Goal: Task Accomplishment & Management: Complete application form

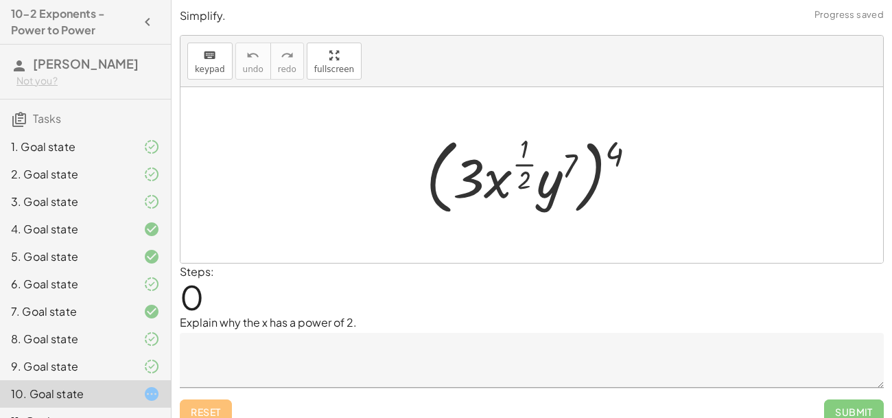
scroll to position [49, 0]
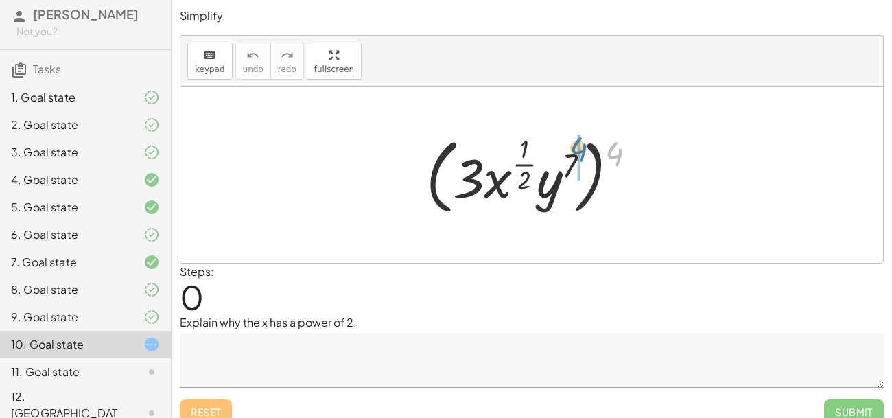
drag, startPoint x: 616, startPoint y: 146, endPoint x: 581, endPoint y: 141, distance: 35.2
click at [581, 141] on div at bounding box center [536, 174] width 235 height 89
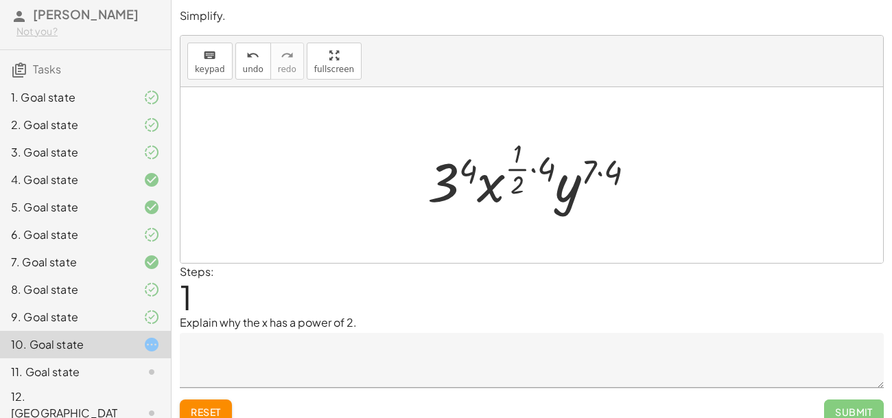
click at [292, 355] on textarea at bounding box center [532, 360] width 704 height 55
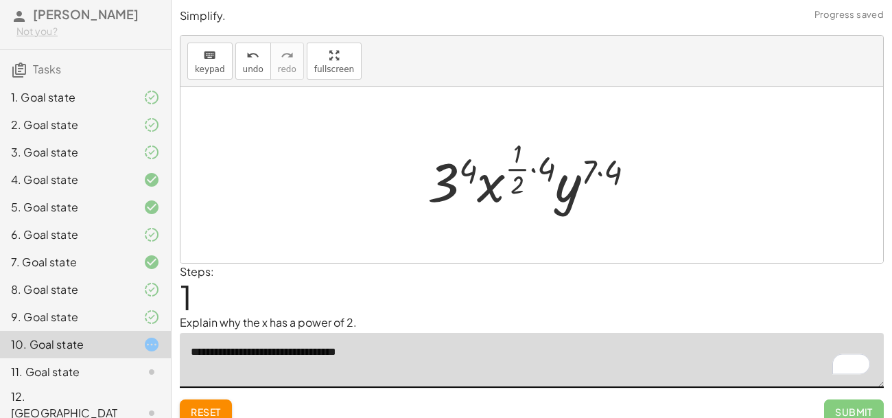
click at [412, 358] on textarea "**********" at bounding box center [532, 360] width 704 height 55
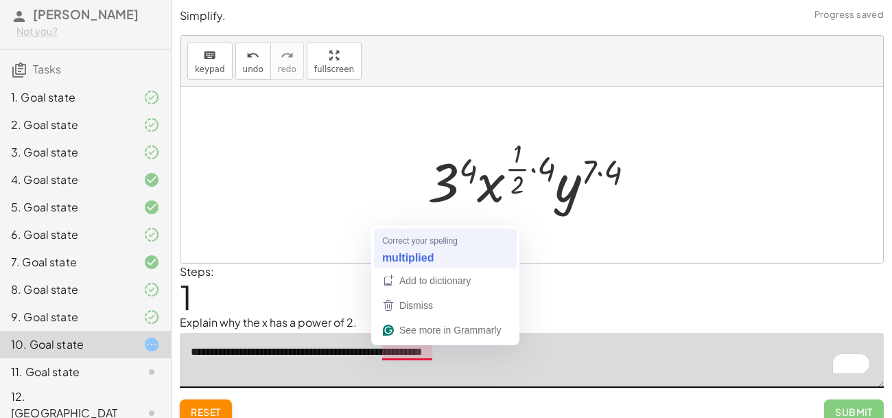
type textarea "**********"
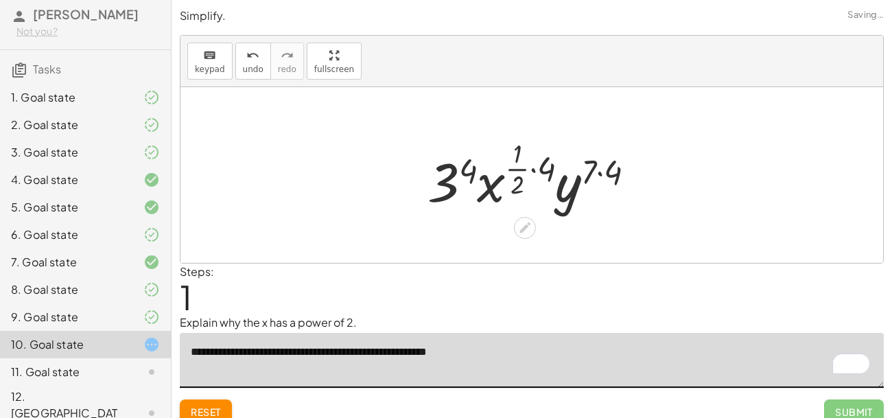
click at [527, 167] on div at bounding box center [537, 175] width 233 height 81
click at [540, 170] on div at bounding box center [537, 175] width 233 height 81
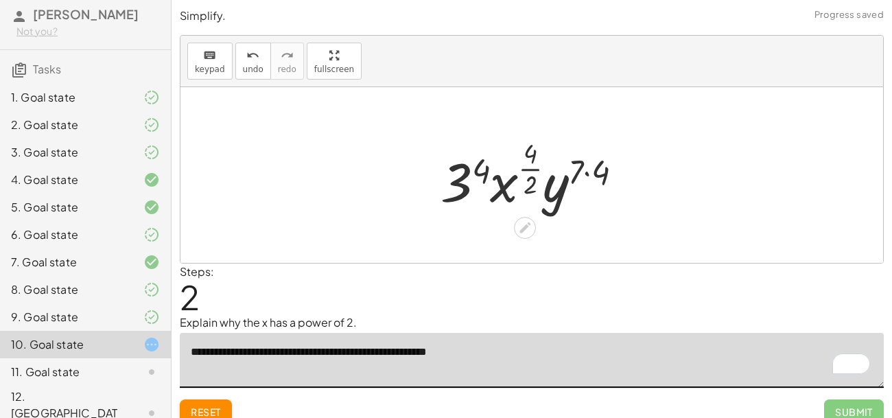
click at [584, 178] on div at bounding box center [537, 175] width 207 height 81
click at [480, 180] on div at bounding box center [536, 175] width 203 height 81
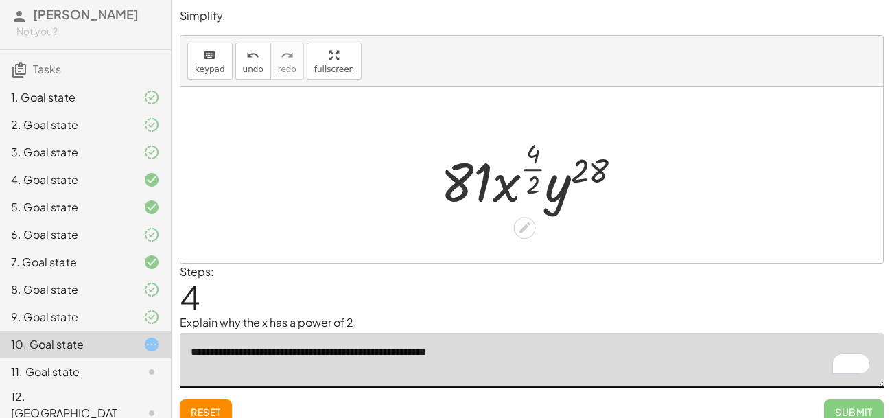
click at [530, 164] on div at bounding box center [537, 175] width 206 height 81
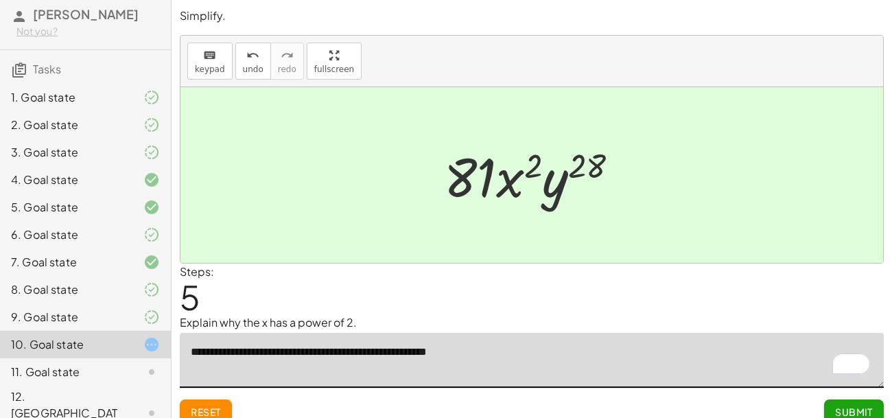
click at [848, 415] on span "Submit" at bounding box center [854, 412] width 38 height 12
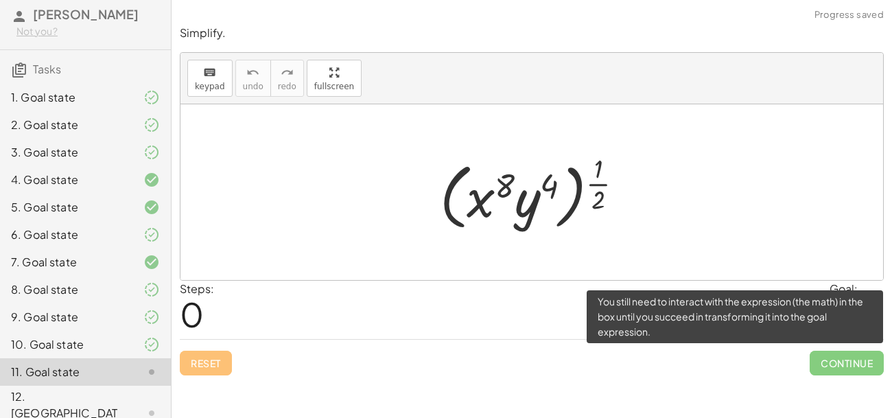
click at [837, 360] on span "Continue" at bounding box center [847, 363] width 74 height 25
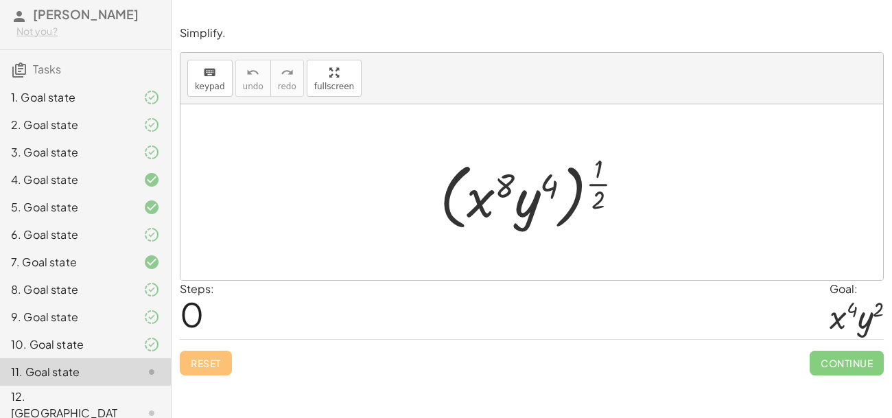
click at [137, 386] on div "10. Goal state" at bounding box center [85, 413] width 171 height 55
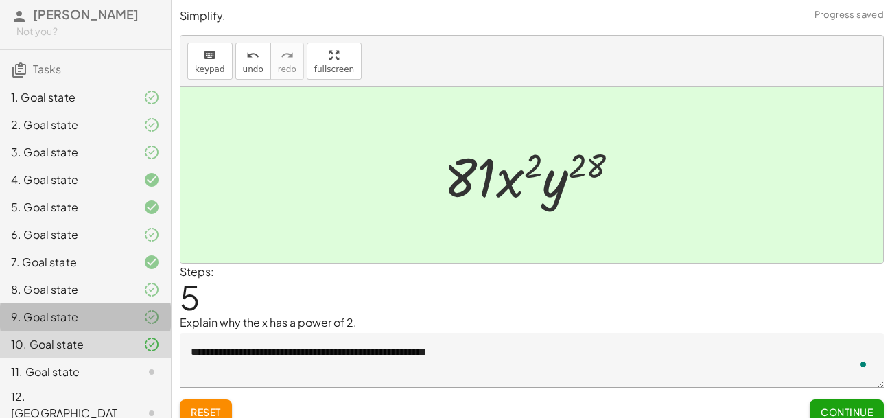
click at [104, 321] on div "9. Goal state" at bounding box center [66, 317] width 111 height 16
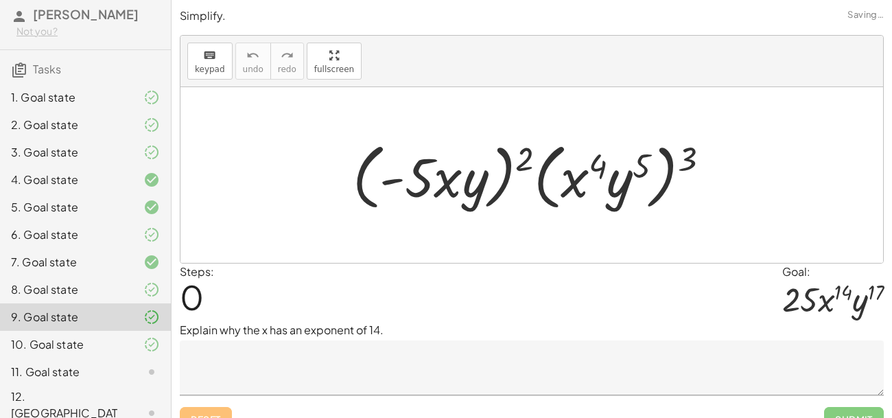
click at [134, 296] on div at bounding box center [140, 289] width 38 height 16
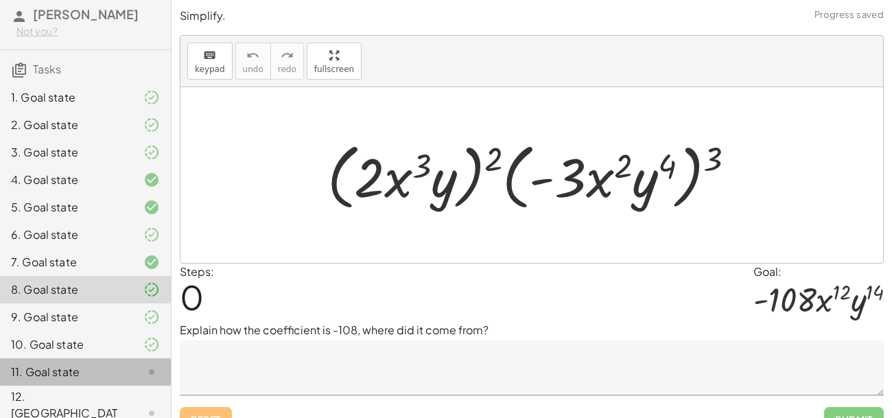
click at [130, 367] on div at bounding box center [140, 372] width 38 height 16
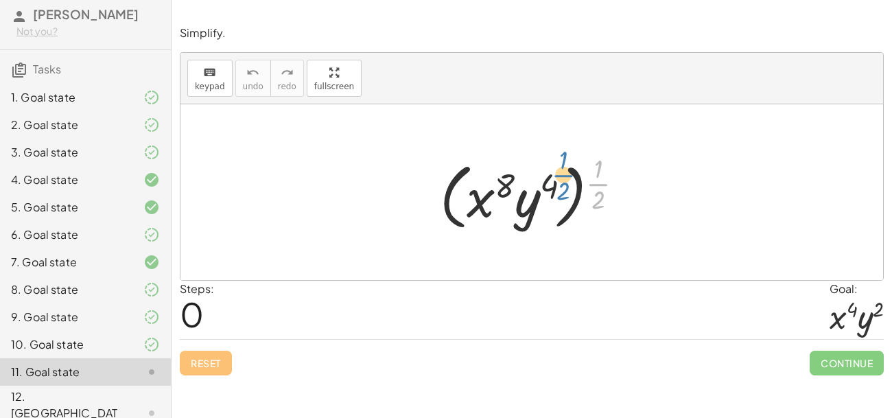
drag, startPoint x: 601, startPoint y: 183, endPoint x: 565, endPoint y: 174, distance: 36.8
click at [565, 174] on div at bounding box center [537, 192] width 208 height 85
drag, startPoint x: 590, startPoint y: 180, endPoint x: 555, endPoint y: 169, distance: 36.7
click at [555, 169] on div at bounding box center [537, 192] width 208 height 85
drag, startPoint x: 596, startPoint y: 182, endPoint x: 540, endPoint y: 159, distance: 60.3
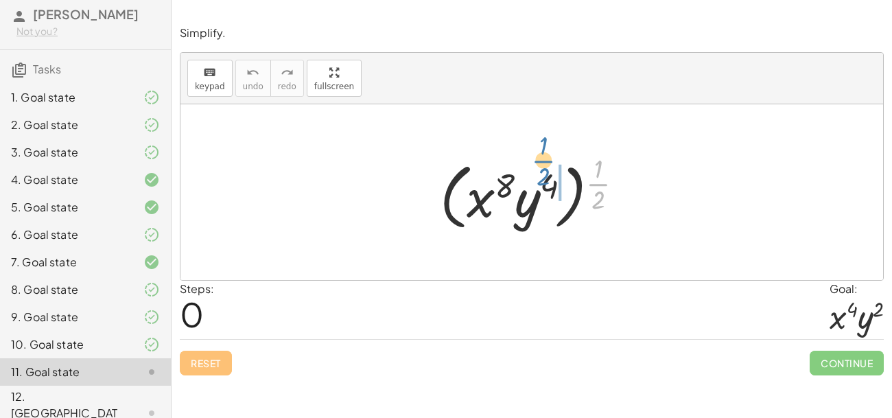
click at [540, 159] on div at bounding box center [537, 192] width 208 height 85
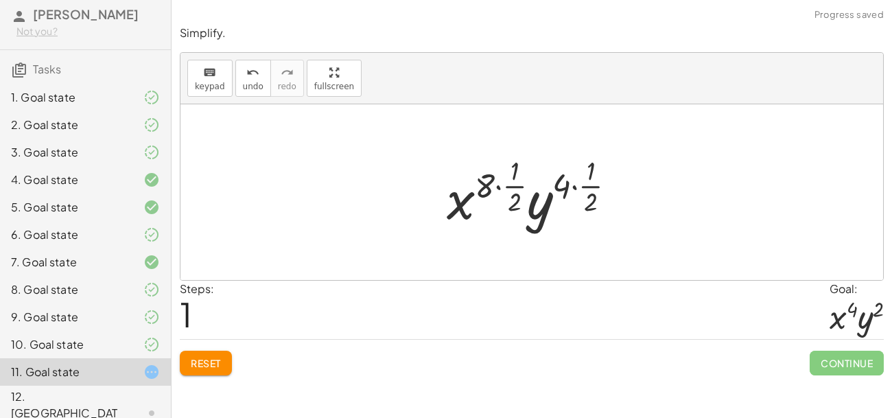
click at [492, 183] on div at bounding box center [537, 192] width 194 height 81
click at [511, 188] on div at bounding box center [537, 192] width 194 height 81
click at [510, 174] on div at bounding box center [537, 192] width 194 height 81
click at [504, 176] on div at bounding box center [537, 192] width 194 height 81
click at [490, 183] on div at bounding box center [536, 192] width 167 height 81
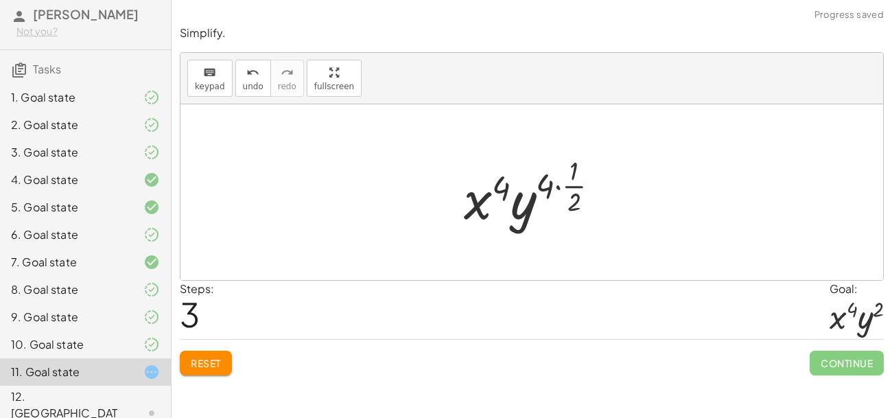
click at [553, 185] on div at bounding box center [537, 192] width 160 height 81
click at [559, 187] on div at bounding box center [537, 192] width 160 height 81
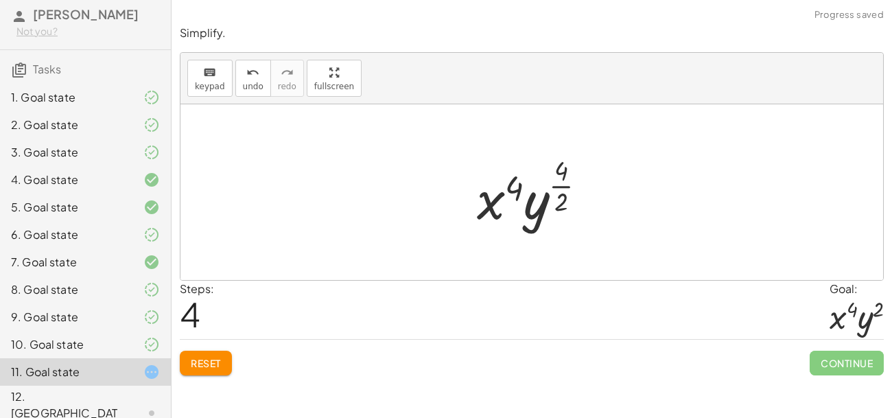
click at [559, 176] on div at bounding box center [537, 192] width 135 height 81
click at [561, 196] on div at bounding box center [537, 192] width 135 height 81
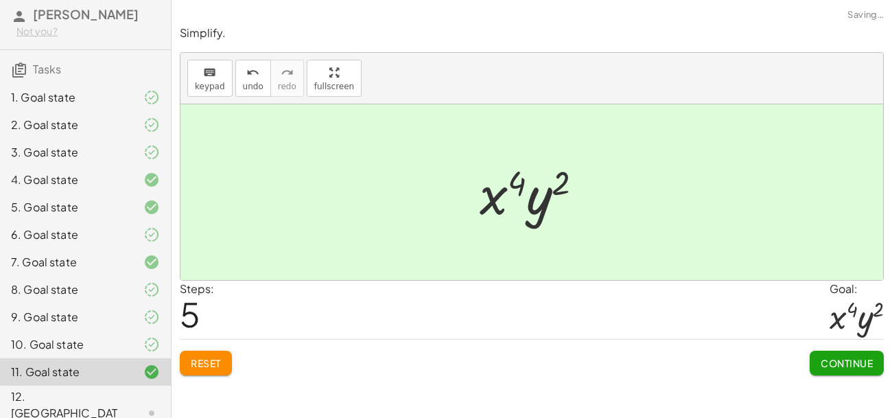
click at [829, 357] on span "Continue" at bounding box center [847, 363] width 52 height 12
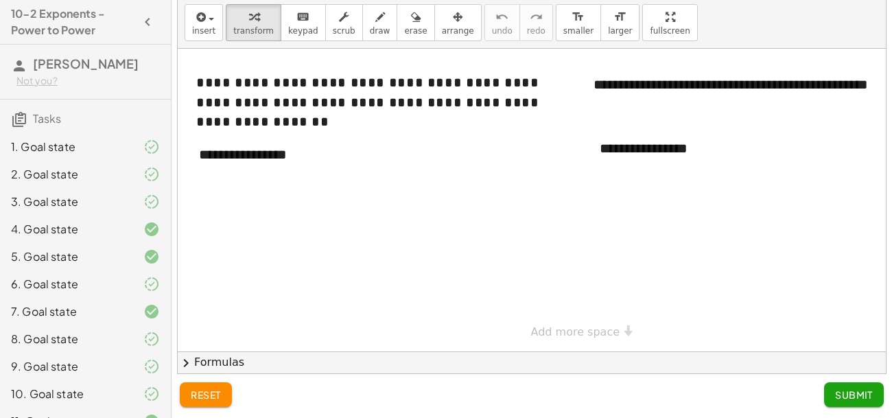
scroll to position [0, 0]
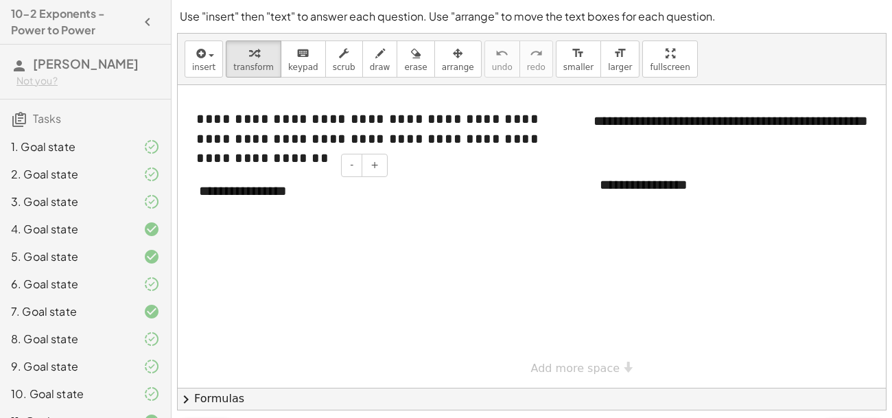
click at [260, 187] on div "**********" at bounding box center [288, 190] width 206 height 47
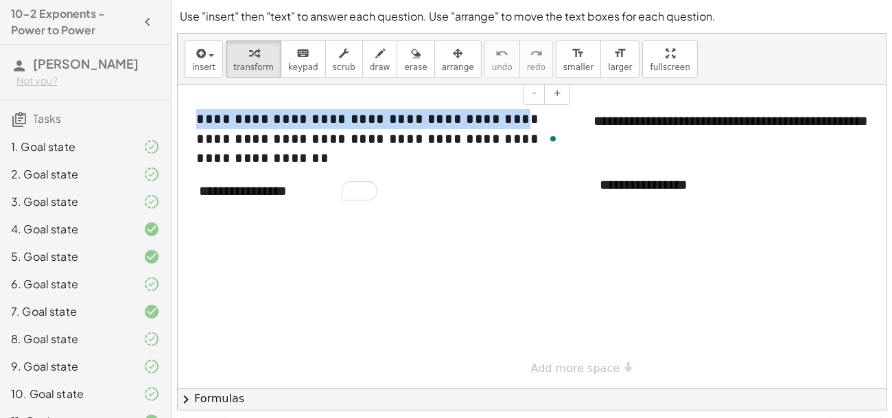
drag, startPoint x: 395, startPoint y: 124, endPoint x: 196, endPoint y: 117, distance: 199.2
click at [196, 117] on span "**********" at bounding box center [367, 138] width 343 height 53
copy span "**********"
click at [266, 186] on div "**********" at bounding box center [288, 190] width 206 height 47
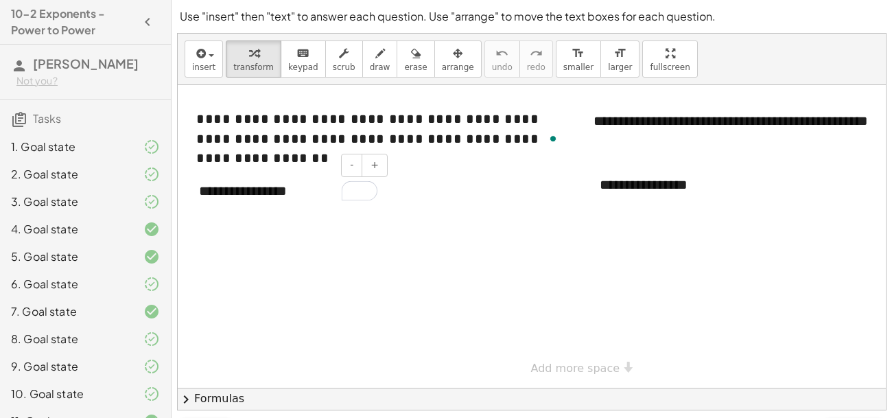
click at [266, 186] on div "**********" at bounding box center [288, 190] width 206 height 47
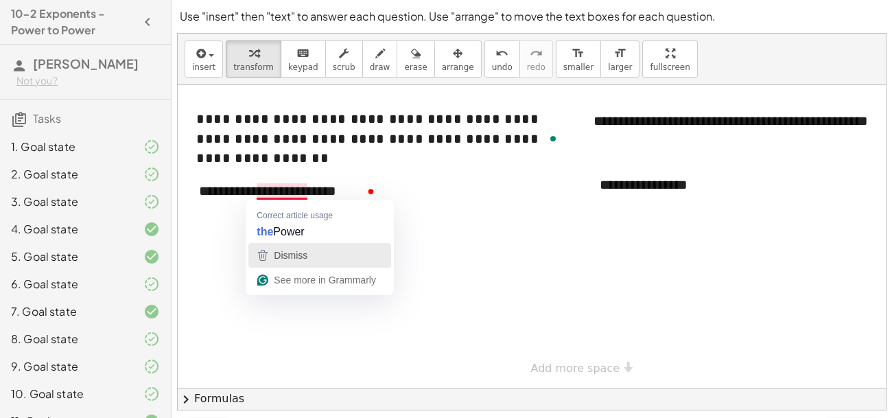
click at [305, 252] on span "Dismiss" at bounding box center [291, 255] width 34 height 11
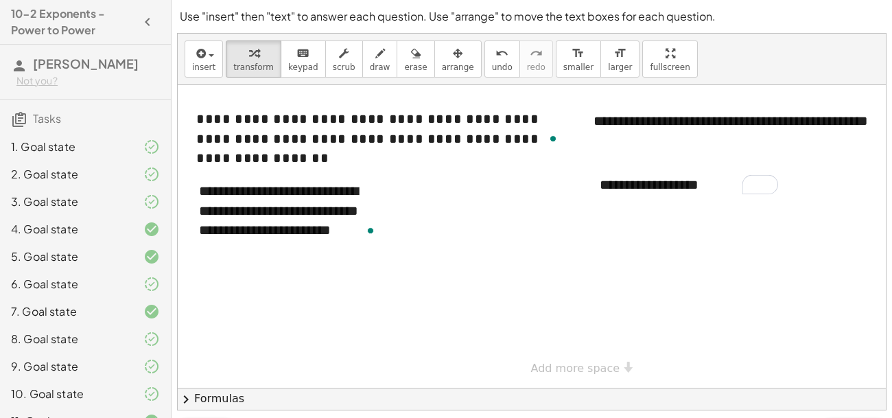
scroll to position [0, 78]
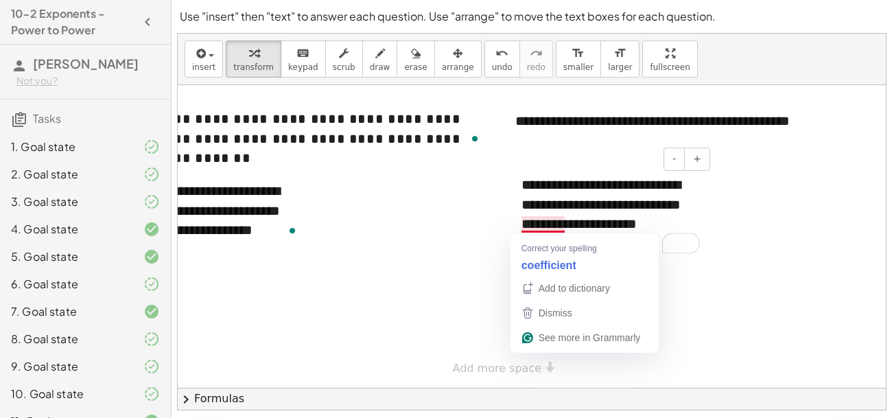
click at [523, 224] on div "**********" at bounding box center [611, 214] width 206 height 106
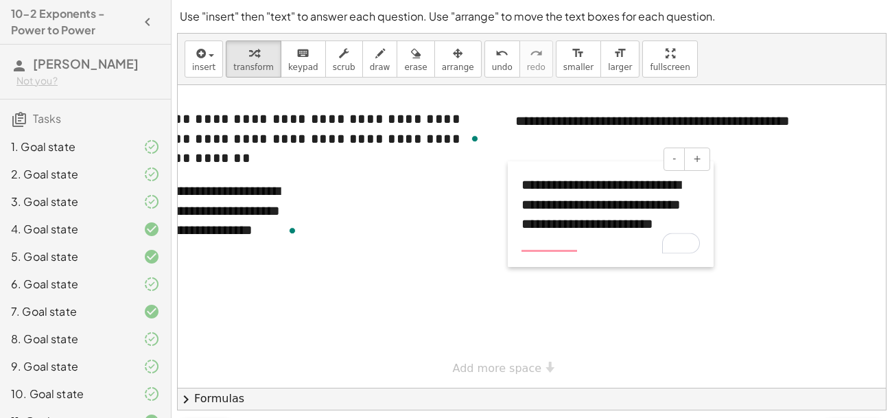
click at [521, 222] on div at bounding box center [515, 214] width 14 height 106
click at [522, 223] on div "**********" at bounding box center [611, 214] width 206 height 106
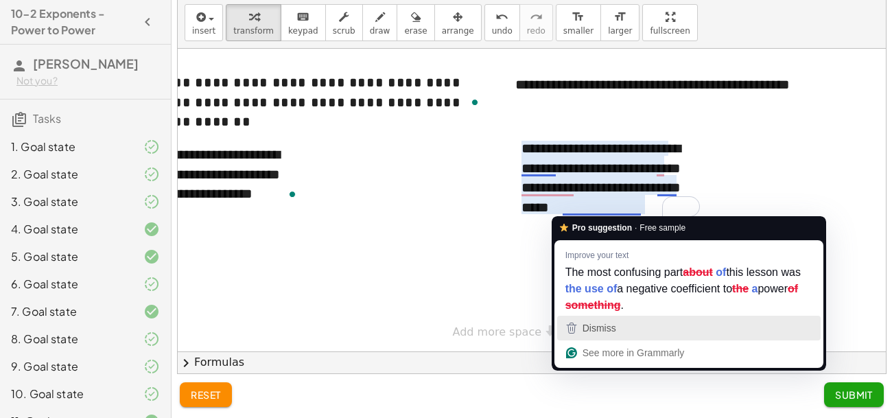
click at [650, 325] on div "Dismiss" at bounding box center [689, 328] width 251 height 21
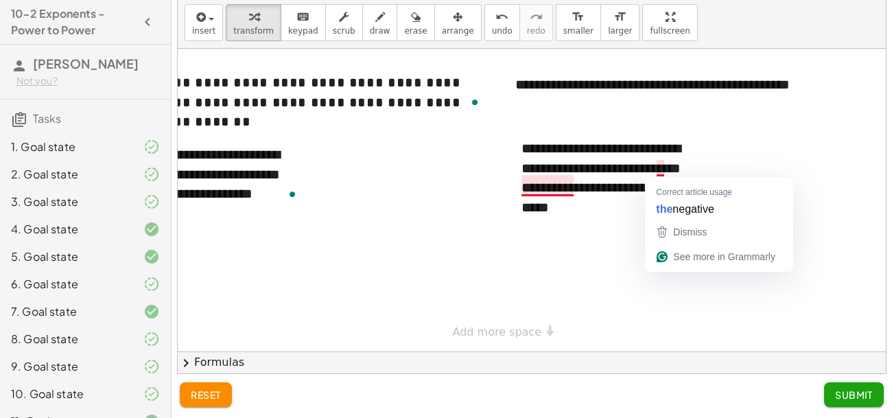
click at [684, 229] on span "Dismiss" at bounding box center [690, 232] width 34 height 11
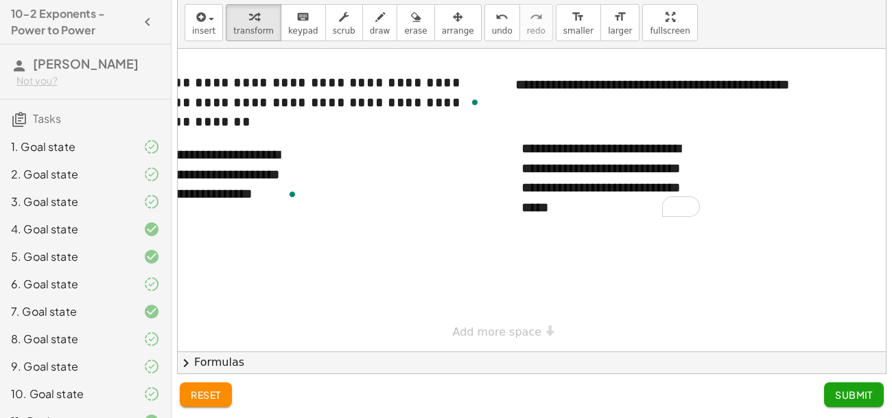
click at [837, 392] on span "Submit" at bounding box center [854, 395] width 38 height 12
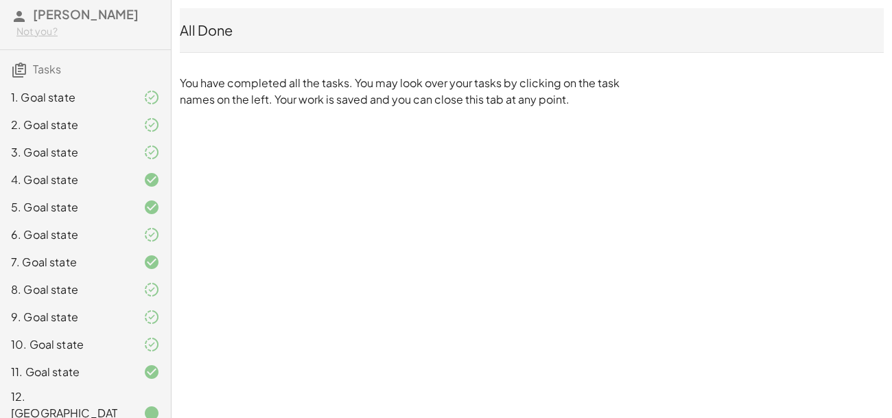
scroll to position [0, 0]
